Goal: Transaction & Acquisition: Purchase product/service

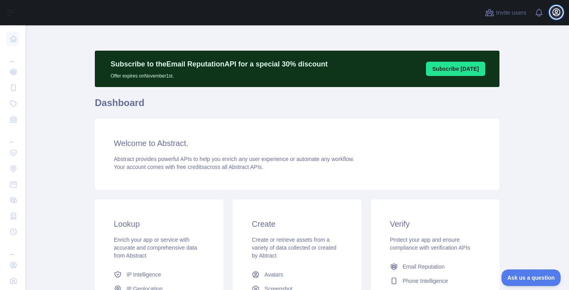
click at [555, 13] on icon "button" at bounding box center [556, 12] width 7 height 7
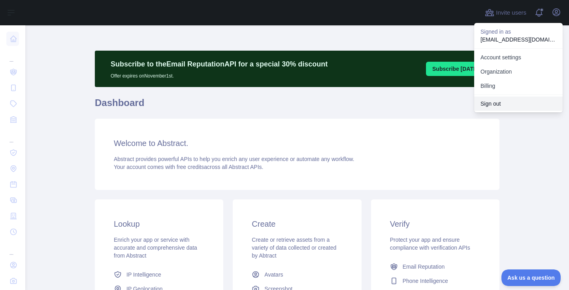
click at [495, 106] on button "Sign out" at bounding box center [519, 103] width 89 height 14
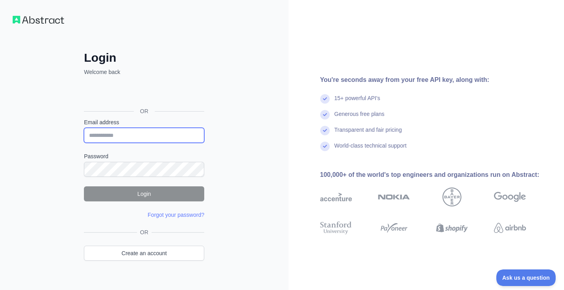
click at [118, 134] on input "Email address" at bounding box center [144, 135] width 120 height 15
type input "*"
click at [121, 129] on input "Email address" at bounding box center [144, 135] width 120 height 15
paste input "**********"
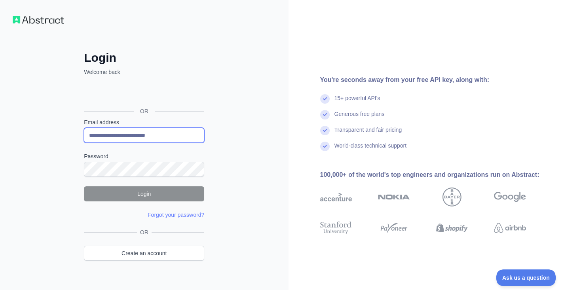
type input "**********"
click at [139, 176] on form "**********" at bounding box center [144, 168] width 120 height 100
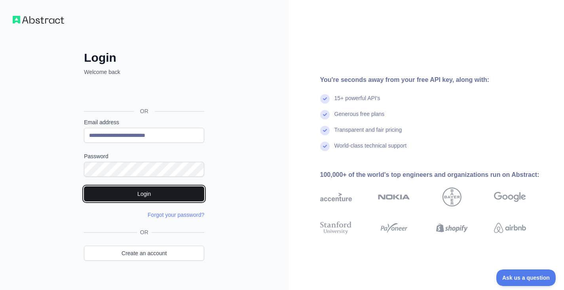
click at [144, 191] on button "Login" at bounding box center [144, 193] width 120 height 15
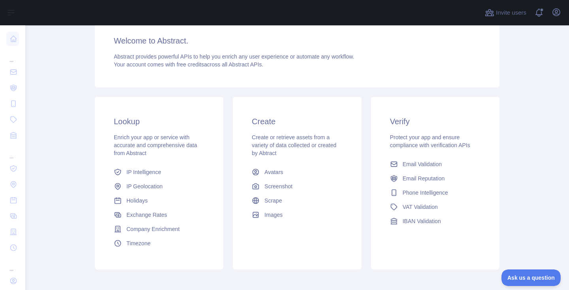
scroll to position [103, 0]
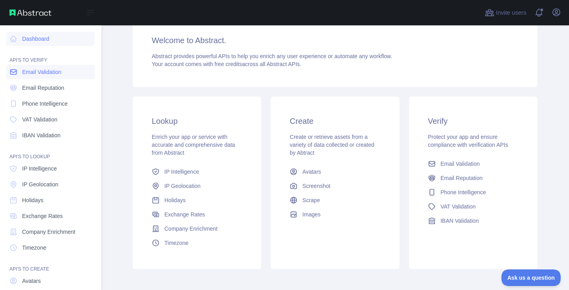
click at [23, 76] on link "Email Validation" at bounding box center [50, 72] width 89 height 14
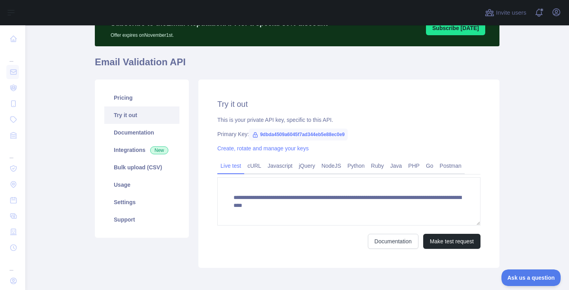
scroll to position [77, 0]
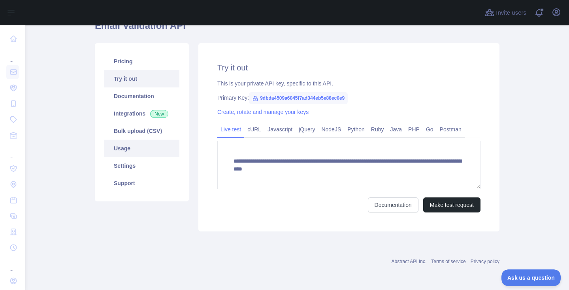
click at [139, 149] on link "Usage" at bounding box center [141, 148] width 75 height 17
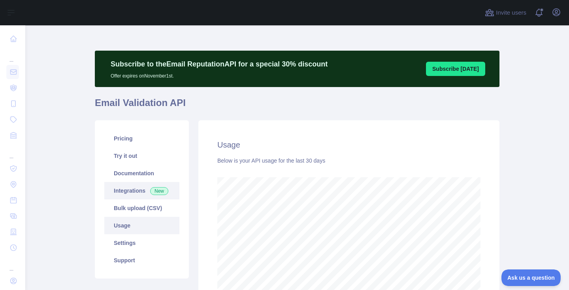
scroll to position [37, 0]
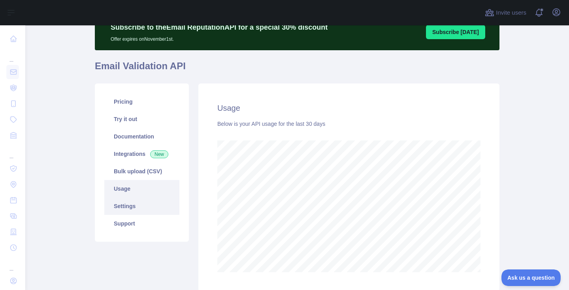
click at [132, 206] on link "Settings" at bounding box center [141, 205] width 75 height 17
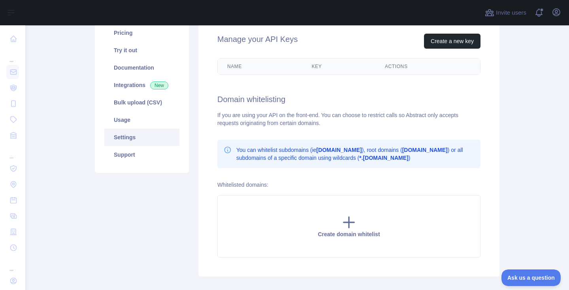
scroll to position [115, 0]
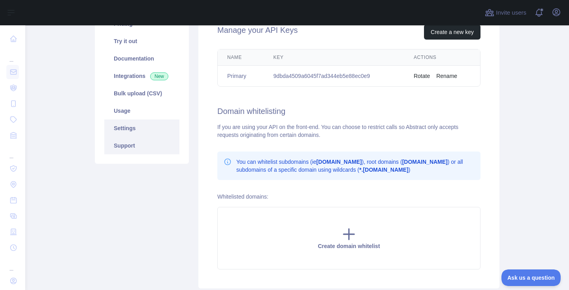
click at [153, 147] on link "Support" at bounding box center [141, 145] width 75 height 17
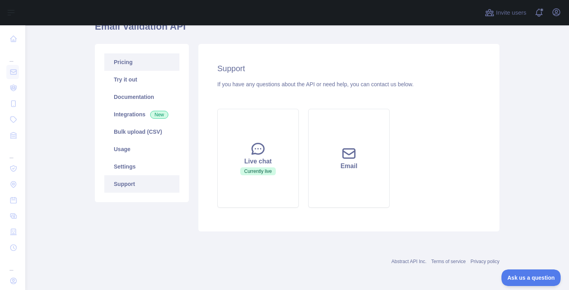
click at [134, 60] on link "Pricing" at bounding box center [141, 61] width 75 height 17
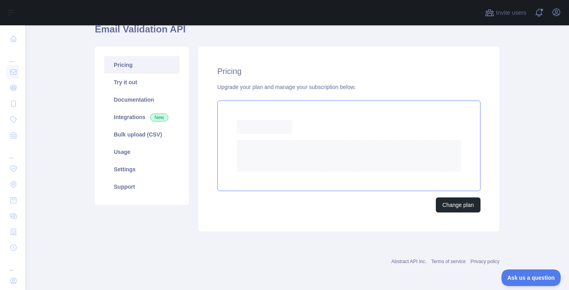
scroll to position [69, 0]
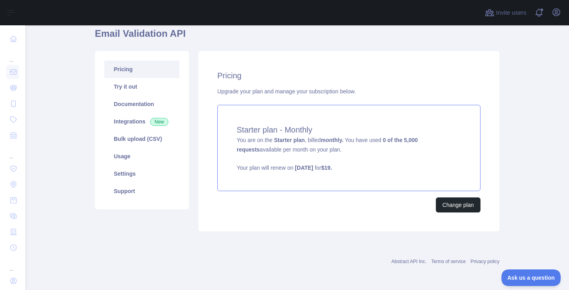
click at [313, 168] on strong "[DATE]" at bounding box center [304, 168] width 18 height 6
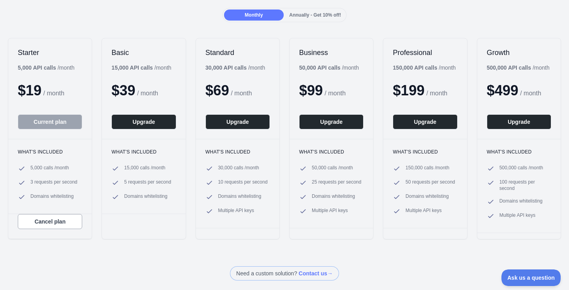
scroll to position [106, 0]
